Goal: Task Accomplishment & Management: Complete application form

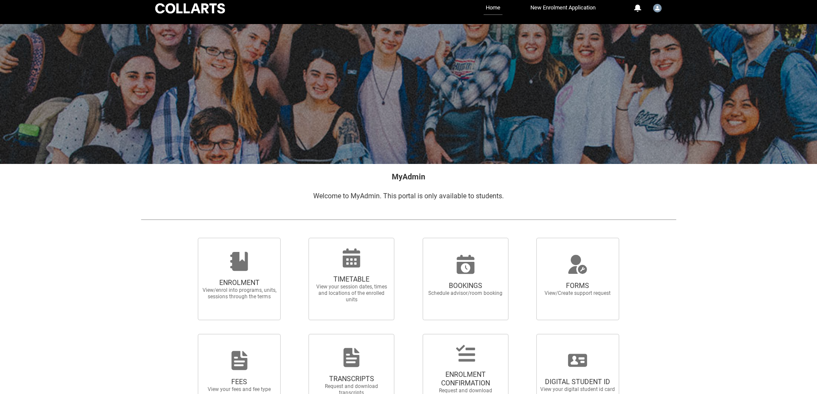
scroll to position [51, 0]
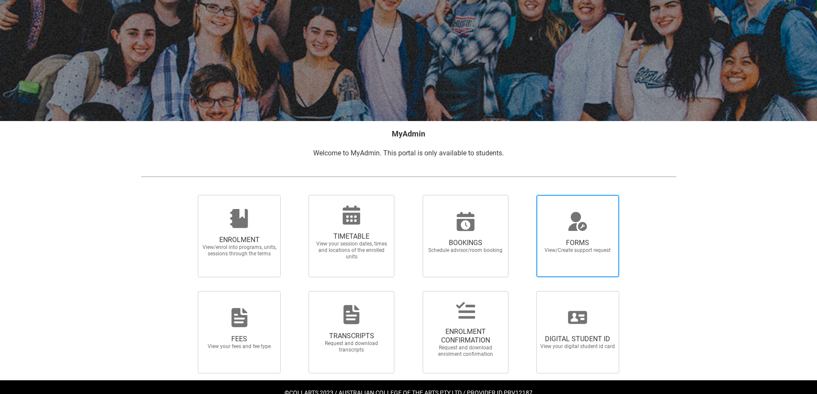
click at [575, 239] on span "FORMS" at bounding box center [578, 243] width 76 height 9
click at [526, 195] on input "FORMS View/Create support request" at bounding box center [526, 194] width 0 height 0
radio input "true"
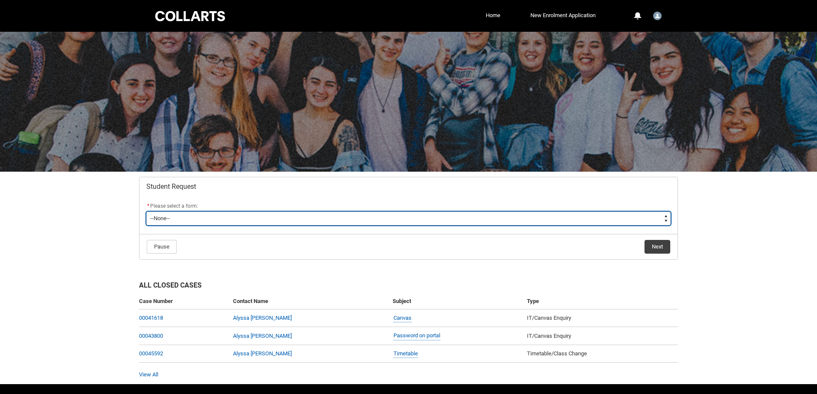
click at [170, 221] on select "--None-- Academic Transcript Application to Appeal Assignment Extension Change …" at bounding box center [408, 219] width 525 height 14
type lightning-select "Enrolment_Variation_Choice"
click at [146, 212] on select "--None-- Academic Transcript Application to Appeal Assignment Extension Change …" at bounding box center [408, 219] width 525 height 14
select select "Enrolment_Variation_Choice"
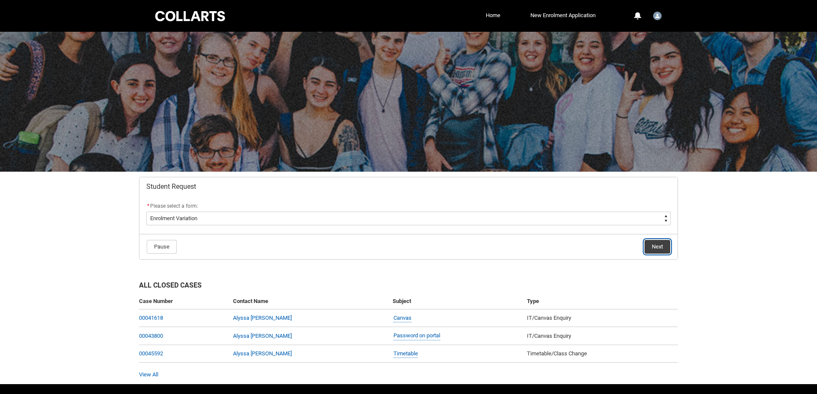
click at [660, 249] on button "Next" at bounding box center [658, 247] width 26 height 14
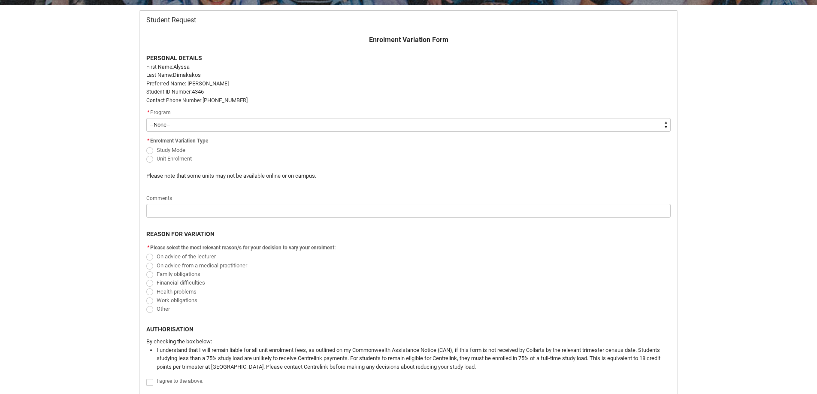
scroll to position [166, 0]
